Goal: Task Accomplishment & Management: Use online tool/utility

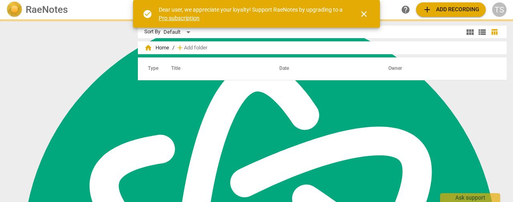
scroll to position [217, 0]
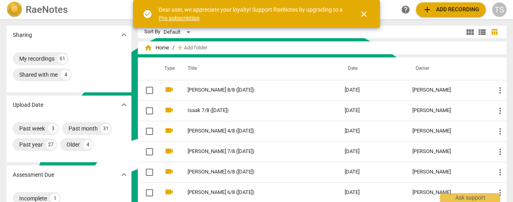
click at [361, 16] on span "close" at bounding box center [364, 14] width 10 height 10
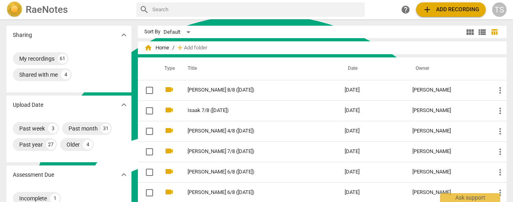
click at [463, 12] on span "add Add recording" at bounding box center [451, 10] width 57 height 10
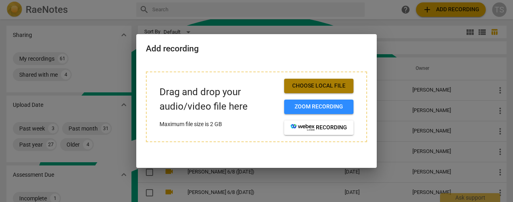
click at [316, 83] on span "Choose local file" at bounding box center [319, 86] width 57 height 8
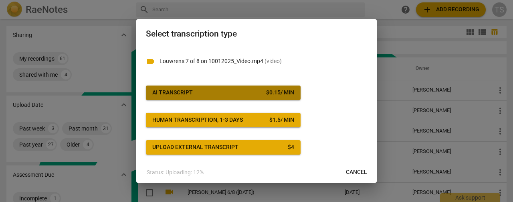
click at [239, 93] on span "AI Transcript $ 0.15 / min" at bounding box center [223, 93] width 142 height 8
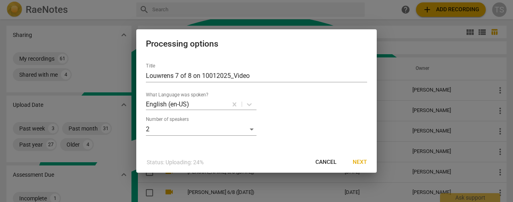
click at [366, 166] on span "Next" at bounding box center [360, 162] width 14 height 8
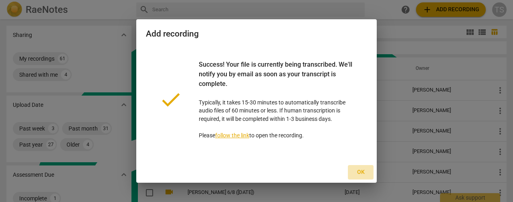
click at [363, 171] on span "Ok" at bounding box center [361, 172] width 13 height 8
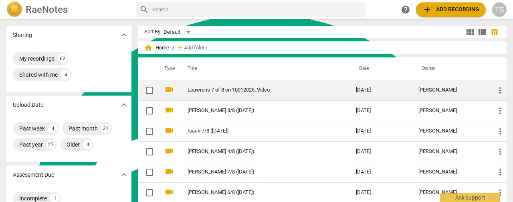
drag, startPoint x: 262, startPoint y: 91, endPoint x: 499, endPoint y: 91, distance: 237.1
click at [499, 91] on span "more_vert" at bounding box center [501, 90] width 10 height 10
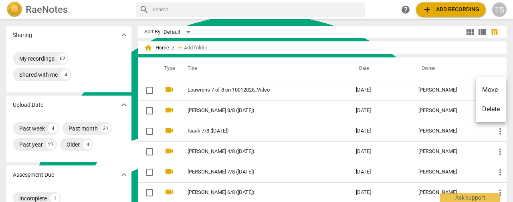
click at [260, 94] on div at bounding box center [256, 101] width 513 height 202
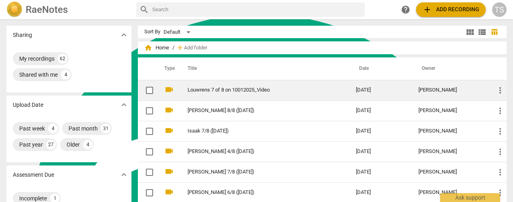
click at [260, 93] on td "Louwrens 7 of 8 on 10012025_Video" at bounding box center [264, 90] width 172 height 20
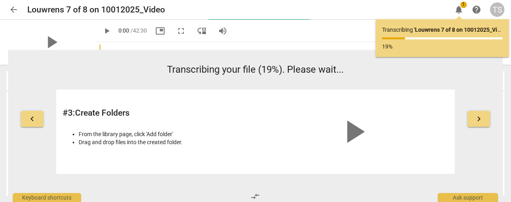
click at [14, 12] on span "arrow_back" at bounding box center [14, 10] width 10 height 10
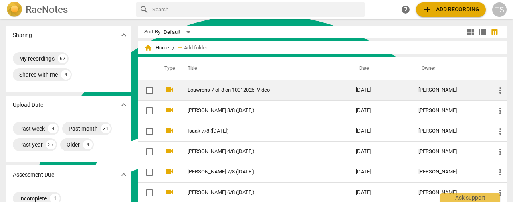
click at [258, 88] on link "Louwrens 7 of 8 on 10012025_Video" at bounding box center [258, 90] width 140 height 6
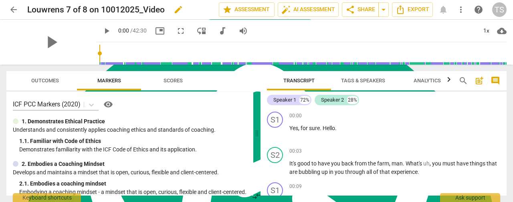
click at [179, 8] on span "edit" at bounding box center [179, 10] width 10 height 10
click at [170, 10] on input "Louwrens 7 of 8 on 10012025_Video" at bounding box center [105, 9] width 156 height 15
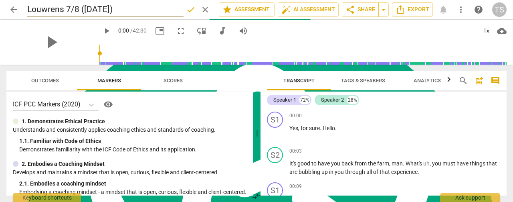
type input "Louwrens 7/8 ([DATE])"
click at [191, 12] on span "done" at bounding box center [191, 10] width 10 height 10
click at [361, 78] on span "Tags & Speakers" at bounding box center [363, 80] width 44 height 6
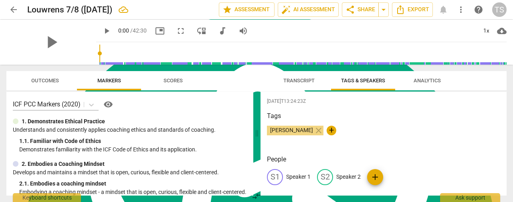
click at [295, 175] on p "Speaker 1" at bounding box center [298, 176] width 24 height 8
type textarea "Speaker 1"
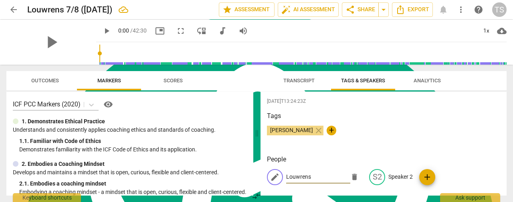
type input "Louwrens"
click at [393, 178] on p "Speaker 2" at bounding box center [401, 176] width 24 height 8
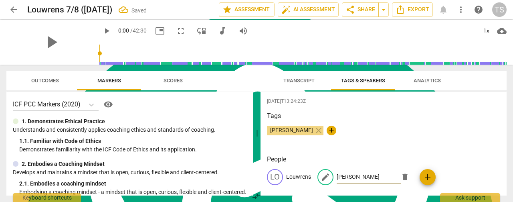
type input "[PERSON_NAME]"
click at [302, 85] on span "Transcript" at bounding box center [299, 80] width 51 height 11
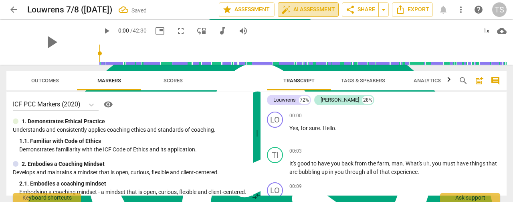
click at [300, 4] on button "auto_fix_high AI Assessment" at bounding box center [308, 9] width 61 height 14
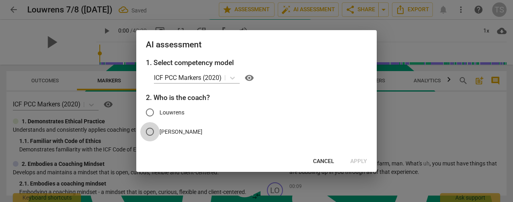
drag, startPoint x: 148, startPoint y: 130, endPoint x: 199, endPoint y: 139, distance: 52.6
click at [148, 130] on input "[PERSON_NAME]" at bounding box center [149, 131] width 19 height 19
radio input "true"
click at [357, 163] on span "Apply" at bounding box center [359, 161] width 17 height 8
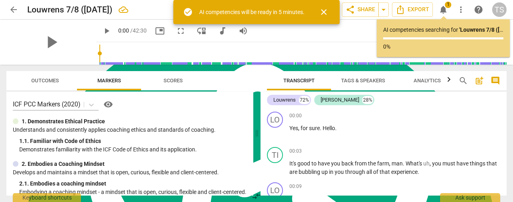
click at [322, 13] on span "close" at bounding box center [324, 12] width 10 height 10
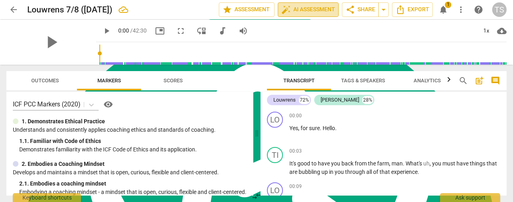
click at [295, 8] on span "auto_fix_high AI Assessment" at bounding box center [309, 10] width 54 height 10
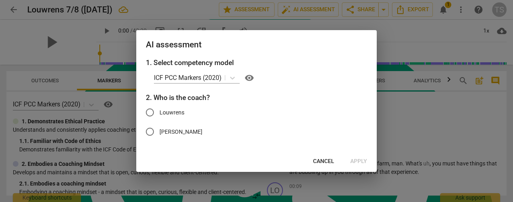
click at [151, 132] on input "[PERSON_NAME]" at bounding box center [149, 131] width 19 height 19
radio input "true"
click at [360, 161] on span "Apply" at bounding box center [359, 161] width 17 height 8
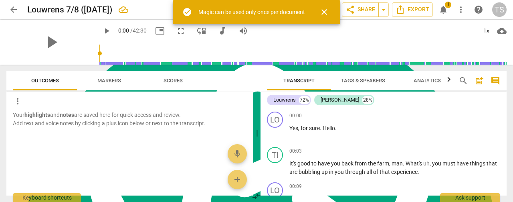
click at [326, 12] on span "close" at bounding box center [325, 12] width 10 height 10
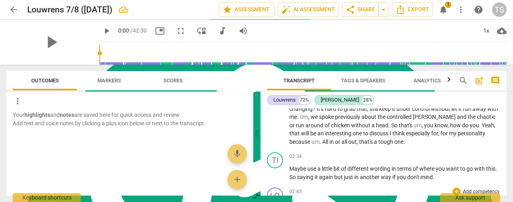
scroll to position [361, 0]
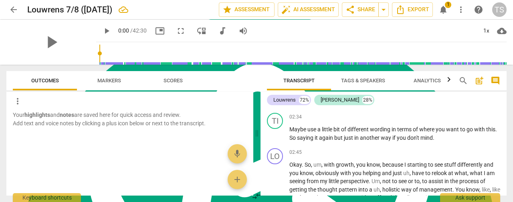
click at [12, 8] on span "arrow_back" at bounding box center [14, 10] width 10 height 10
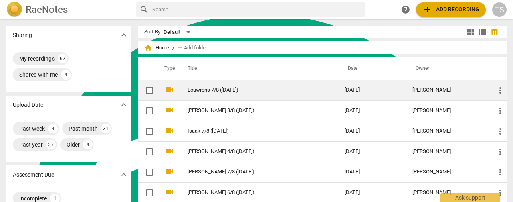
click at [206, 94] on td "Louwrens 7/8 ([DATE])" at bounding box center [258, 90] width 160 height 20
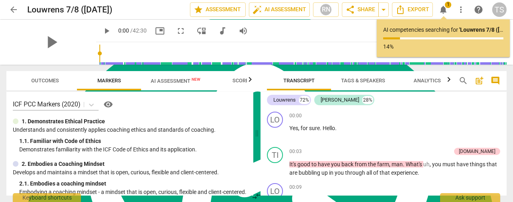
click at [176, 83] on span "AI Assessment New" at bounding box center [176, 81] width 50 height 6
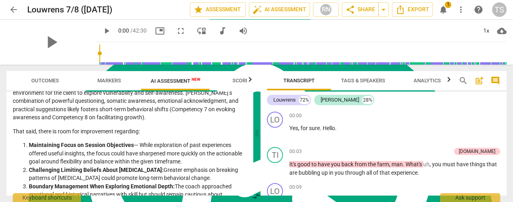
scroll to position [1174, 0]
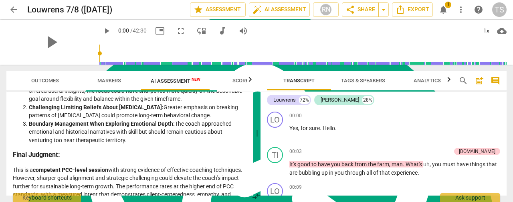
drag, startPoint x: 253, startPoint y: 191, endPoint x: 253, endPoint y: 180, distance: 10.8
click at [253, 180] on div "Outcomes Markers AI Assessment New Scores Disclaimer: AI can make mistakes. Con…" at bounding box center [256, 133] width 513 height 137
drag, startPoint x: 252, startPoint y: 192, endPoint x: 247, endPoint y: 127, distance: 65.2
click at [247, 127] on div "Outcomes Markers AI Assessment New Scores Disclaimer: AI can make mistakes. Con…" at bounding box center [256, 133] width 513 height 137
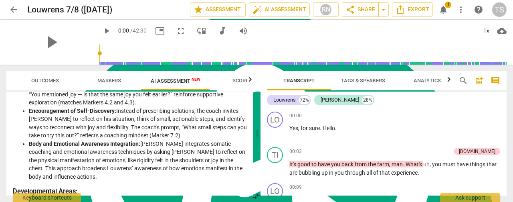
scroll to position [201, 0]
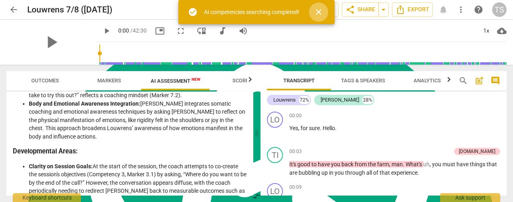
click at [318, 9] on span "close" at bounding box center [319, 12] width 10 height 10
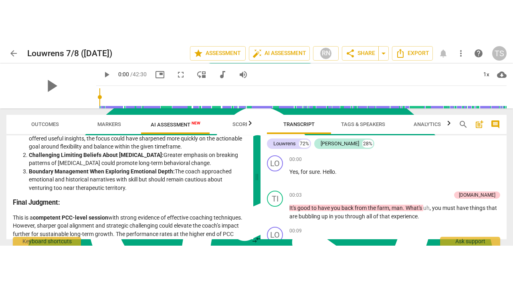
scroll to position [1174, 0]
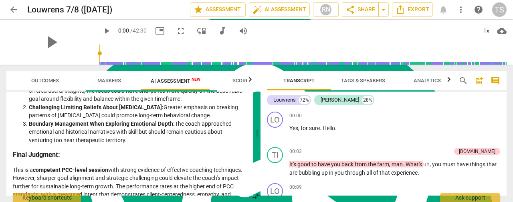
click at [102, 34] on span "play_arrow" at bounding box center [107, 31] width 10 height 10
click at [174, 31] on span "fullscreen" at bounding box center [181, 31] width 14 height 10
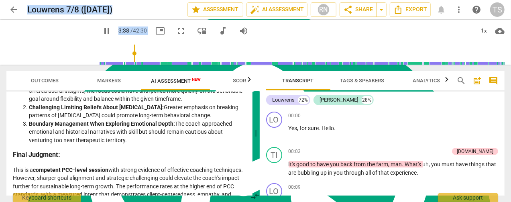
scroll to position [4, 0]
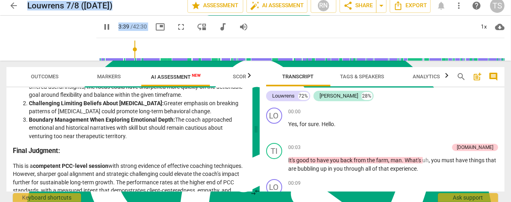
drag, startPoint x: 12, startPoint y: 116, endPoint x: 161, endPoint y: 182, distance: 163.1
click at [161, 182] on div "Disclaimer: AI can make mistakes. Consult a qualified mentor coach before actin…" at bounding box center [129, 139] width 246 height 104
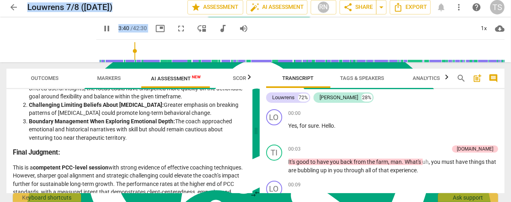
copy div "Loremips Dolorsit am con Adipi’e Seddoeiu 7. Tempo’i Utlabo etd Magnaali Enimad…"
click at [418, 6] on span "Export" at bounding box center [410, 7] width 34 height 10
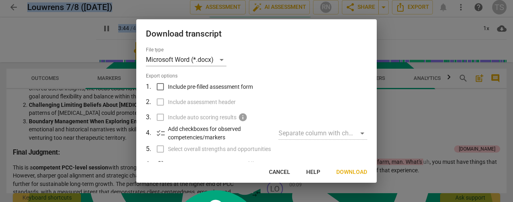
click at [352, 173] on span "Download" at bounding box center [352, 172] width 31 height 8
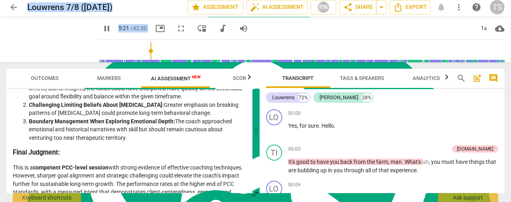
type input "322"
click at [9, 10] on span "arrow_back" at bounding box center [14, 7] width 10 height 10
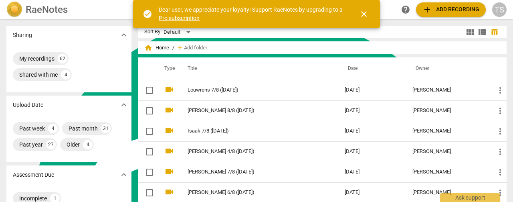
click at [365, 16] on span "close" at bounding box center [364, 14] width 10 height 10
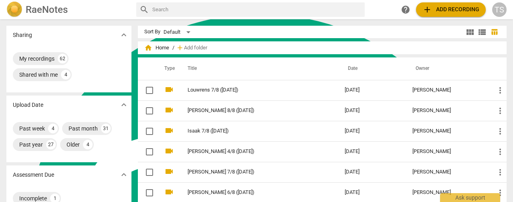
click at [447, 8] on span "add Add recording" at bounding box center [451, 10] width 57 height 10
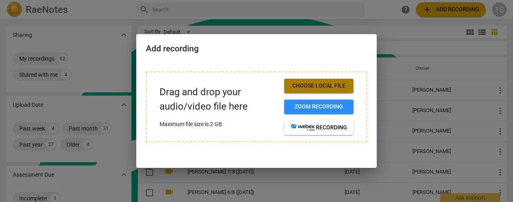
click at [297, 85] on span "Choose local file" at bounding box center [319, 86] width 57 height 8
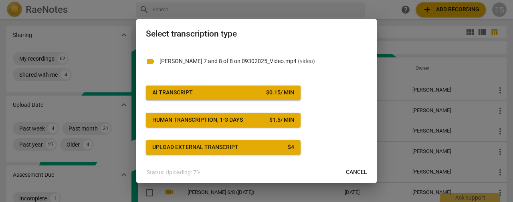
click at [256, 89] on span "AI Transcript $ 0.15 / min" at bounding box center [223, 93] width 142 height 8
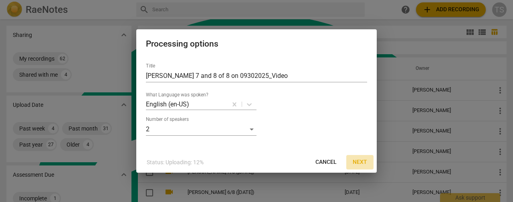
click at [364, 163] on span "Next" at bounding box center [360, 162] width 14 height 8
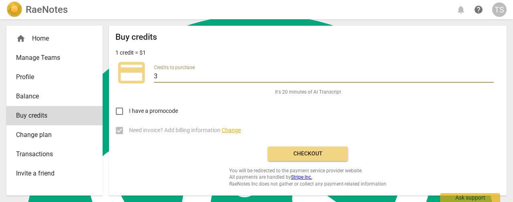
click at [490, 75] on input "3" at bounding box center [324, 77] width 340 height 12
click at [490, 75] on input "4" at bounding box center [324, 77] width 340 height 12
click at [490, 75] on input "5" at bounding box center [324, 77] width 340 height 12
click at [490, 75] on input "6" at bounding box center [324, 77] width 340 height 12
click at [490, 75] on input "7" at bounding box center [324, 77] width 340 height 12
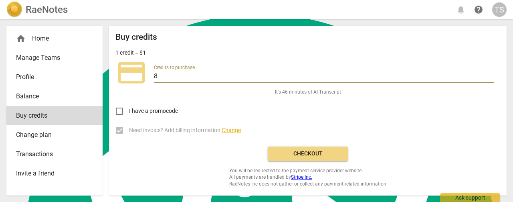
click at [490, 75] on input "8" at bounding box center [324, 77] width 340 height 12
click at [490, 75] on input "9" at bounding box center [324, 77] width 340 height 12
type input "10"
click at [490, 75] on input "10" at bounding box center [324, 77] width 340 height 12
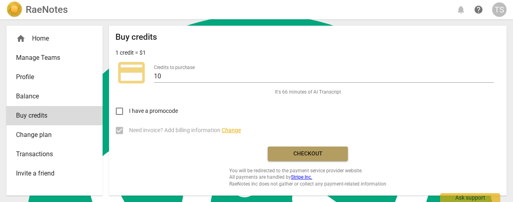
click at [294, 153] on span "Checkout" at bounding box center [307, 154] width 67 height 8
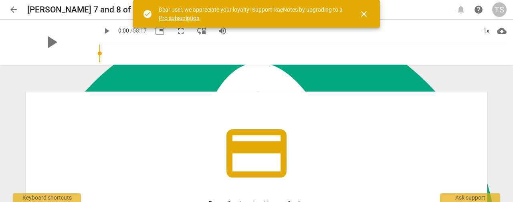
scroll to position [120, 0]
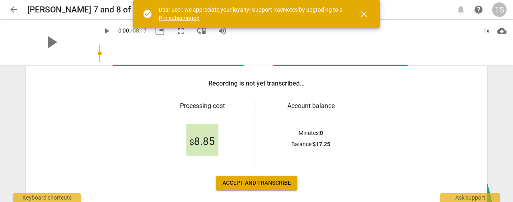
click at [254, 185] on span "Accept and transcribe" at bounding box center [257, 183] width 69 height 8
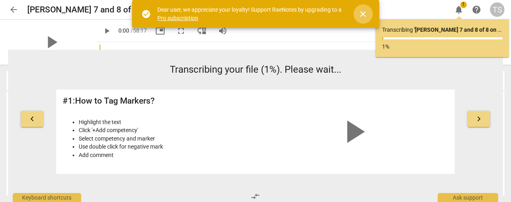
click at [361, 14] on span "close" at bounding box center [363, 14] width 10 height 10
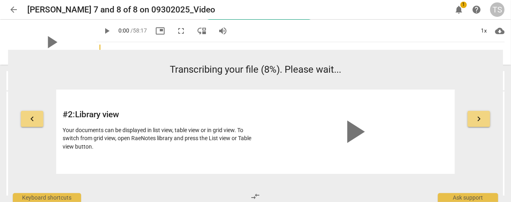
click at [406, 69] on p "Transcribing your file (8%). Please wait..." at bounding box center [255, 70] width 398 height 14
click at [12, 8] on span "arrow_back" at bounding box center [14, 10] width 10 height 10
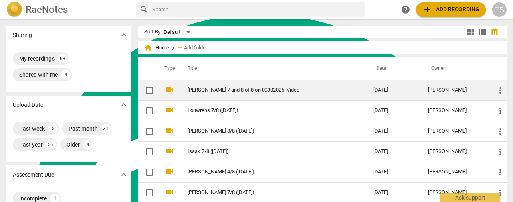
click at [209, 94] on td "Bruce 7 and 8 of 8 on 09302025_Video" at bounding box center [272, 90] width 189 height 20
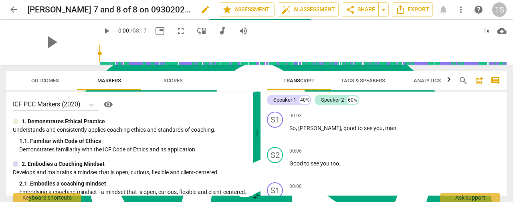
click at [201, 10] on span "edit" at bounding box center [206, 10] width 10 height 10
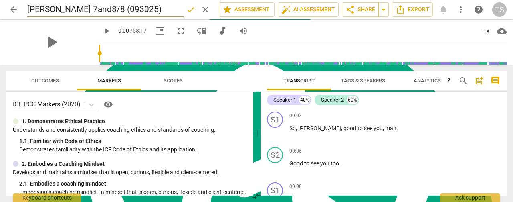
type input "Bruce 7and8/8 (093025)"
click at [352, 80] on span "Tags & Speakers" at bounding box center [363, 80] width 44 height 6
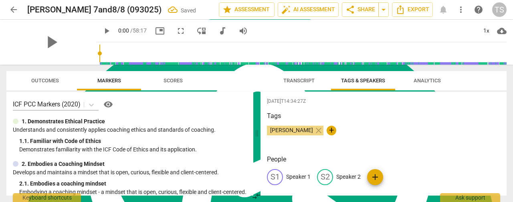
click at [296, 178] on p "Speaker 1" at bounding box center [298, 176] width 24 height 8
type textarea "Speaker 1"
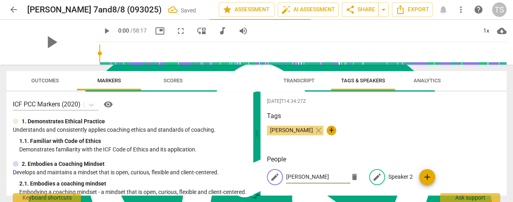
type input "[PERSON_NAME]"
click at [404, 177] on p "Speaker 2" at bounding box center [401, 176] width 24 height 8
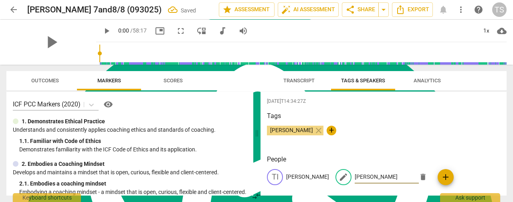
scroll to position [8, 0]
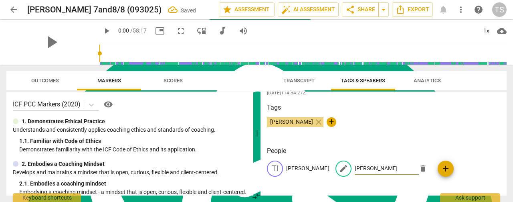
type input "Bruce"
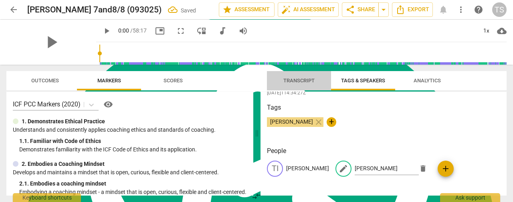
click at [292, 80] on span "Transcript" at bounding box center [299, 80] width 31 height 6
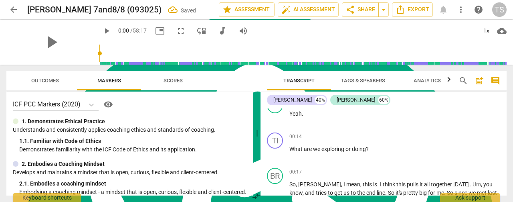
scroll to position [160, 0]
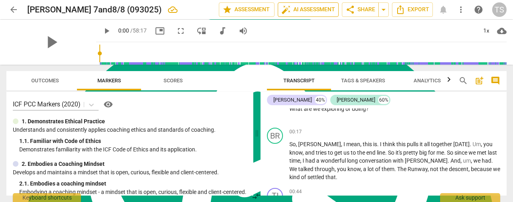
click at [300, 11] on span "auto_fix_high AI Assessment" at bounding box center [309, 10] width 54 height 10
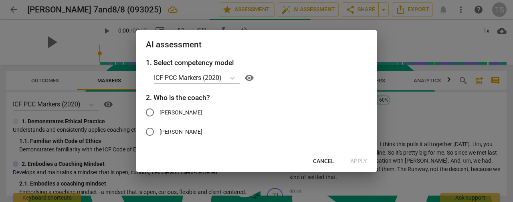
click at [157, 117] on input "[PERSON_NAME]" at bounding box center [149, 112] width 19 height 19
radio input "true"
click at [358, 159] on span "Apply" at bounding box center [359, 161] width 17 height 8
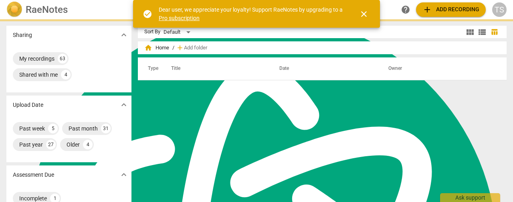
scroll to position [217, 0]
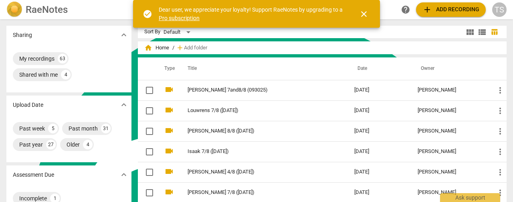
drag, startPoint x: 365, startPoint y: 15, endPoint x: 354, endPoint y: 17, distance: 11.1
click at [365, 15] on span "close" at bounding box center [364, 14] width 10 height 10
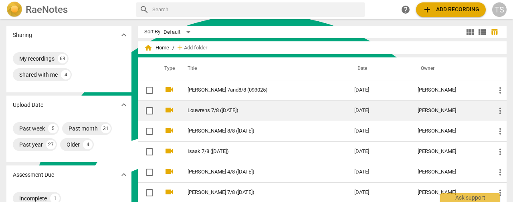
click at [210, 106] on td "Louwrens 7/8 ([DATE])" at bounding box center [263, 110] width 170 height 20
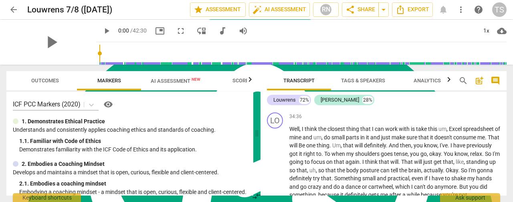
scroll to position [4205, 0]
